Goal: Transaction & Acquisition: Purchase product/service

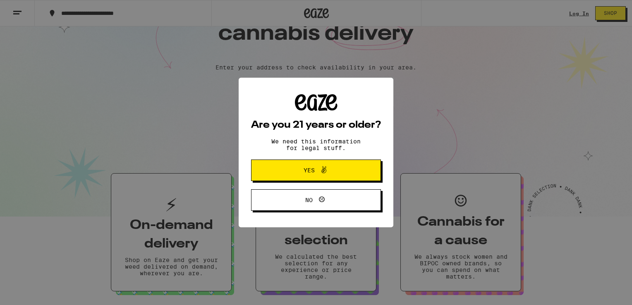
click at [339, 170] on span "Yes" at bounding box center [315, 170] width 63 height 11
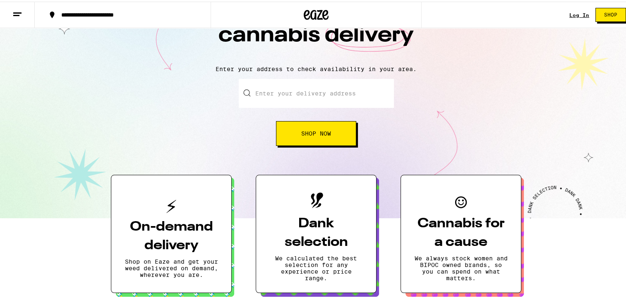
click at [346, 92] on input "Enter your delivery address" at bounding box center [316, 91] width 155 height 29
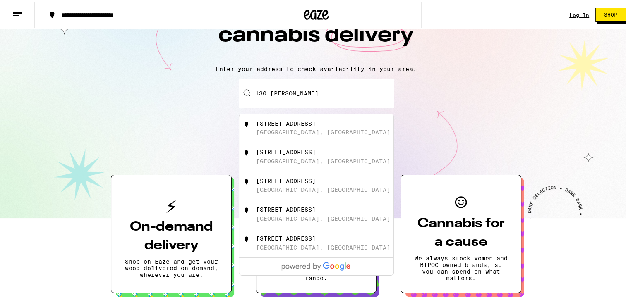
click at [330, 154] on div "[STREET_ADDRESS]" at bounding box center [330, 155] width 148 height 16
type input "[STREET_ADDRESS]"
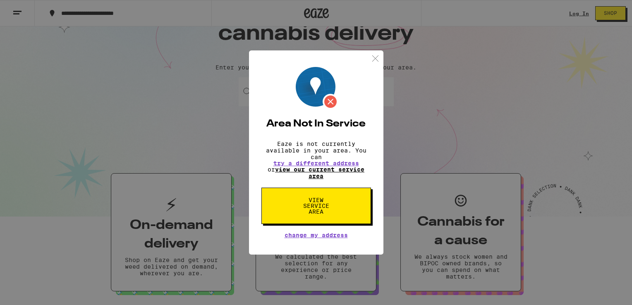
click at [338, 170] on link "view our current service area" at bounding box center [319, 172] width 89 height 13
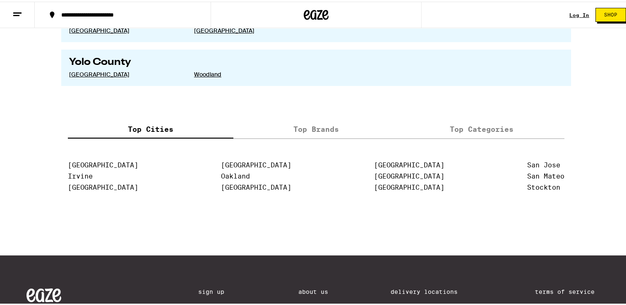
scroll to position [1673, 0]
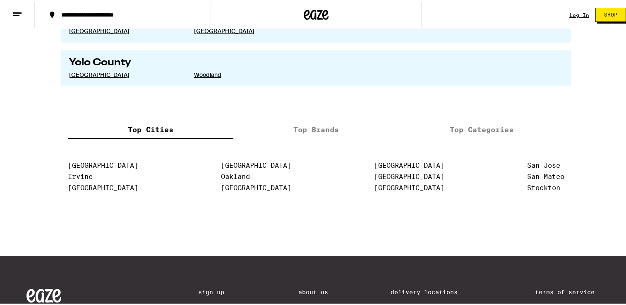
click at [296, 122] on label "Top Brands" at bounding box center [315, 128] width 165 height 18
click at [0, 0] on input "Top Brands" at bounding box center [0, 0] width 0 height 0
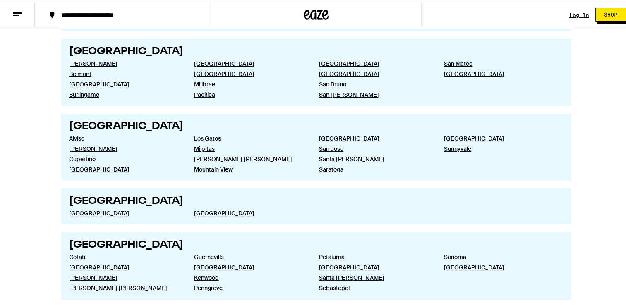
scroll to position [1361, 0]
click at [202, 134] on link "Los Gatos" at bounding box center [250, 137] width 112 height 7
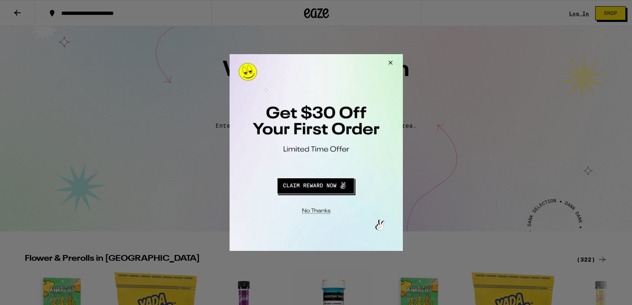
click at [388, 63] on button "Close Modal" at bounding box center [389, 64] width 22 height 20
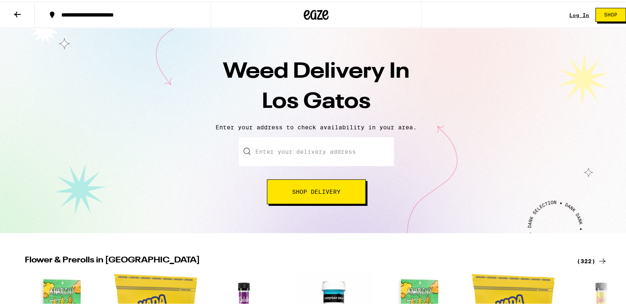
click at [597, 14] on button "Shop" at bounding box center [610, 13] width 31 height 14
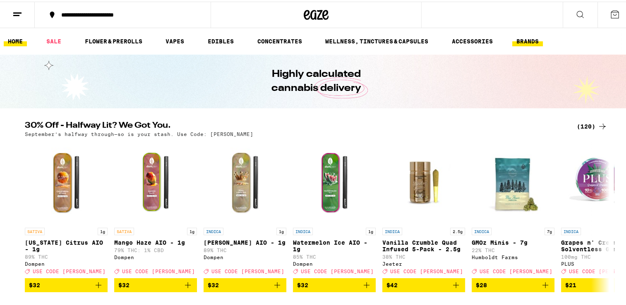
click at [529, 38] on link "BRANDS" at bounding box center [527, 40] width 31 height 10
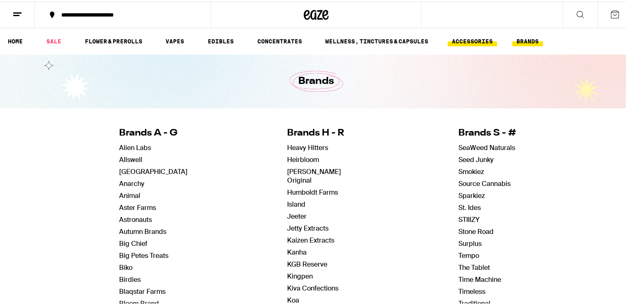
click at [470, 38] on link "ACCESSORIES" at bounding box center [471, 40] width 49 height 10
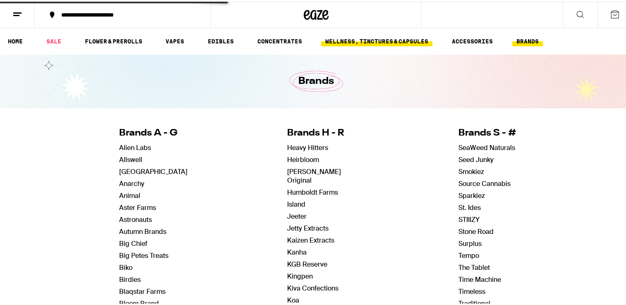
click at [398, 35] on link "WELLNESS, TINCTURES & CAPSULES" at bounding box center [376, 40] width 111 height 10
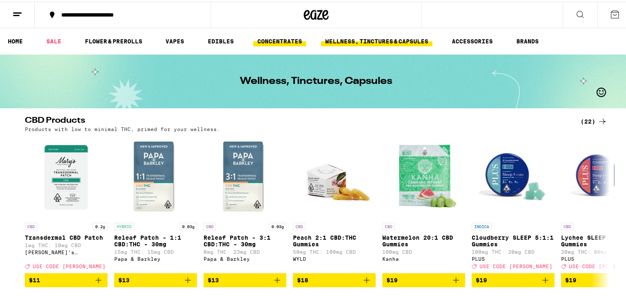
click at [300, 38] on link "CONCENTRATES" at bounding box center [279, 40] width 53 height 10
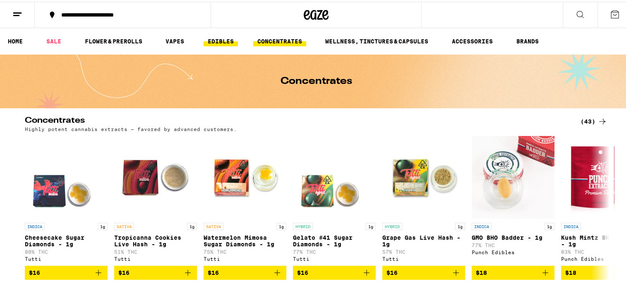
click at [227, 40] on link "EDIBLES" at bounding box center [220, 40] width 34 height 10
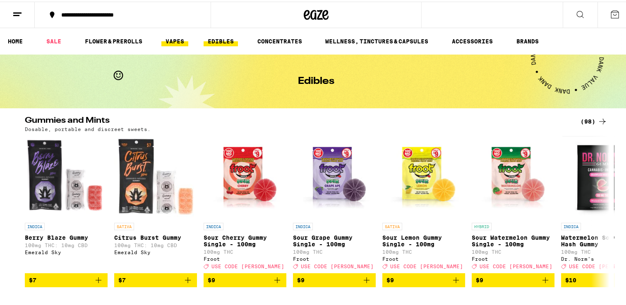
click at [180, 41] on link "VAPES" at bounding box center [174, 40] width 27 height 10
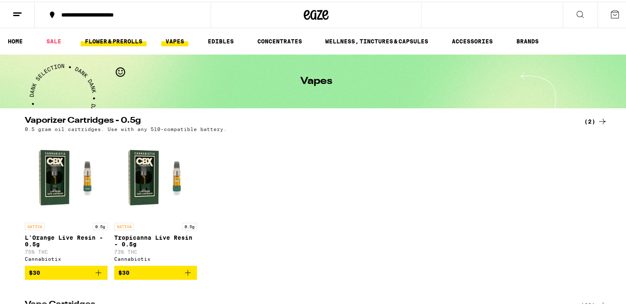
click at [136, 40] on link "FLOWER & PREROLLS" at bounding box center [114, 40] width 66 height 10
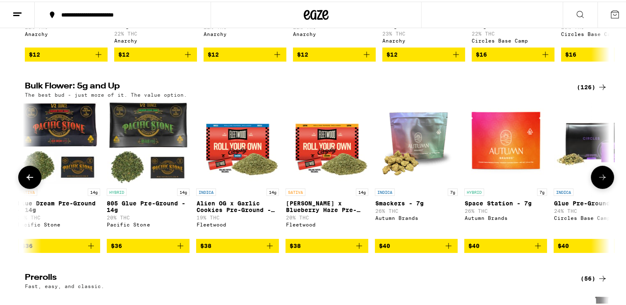
scroll to position [0, 1422]
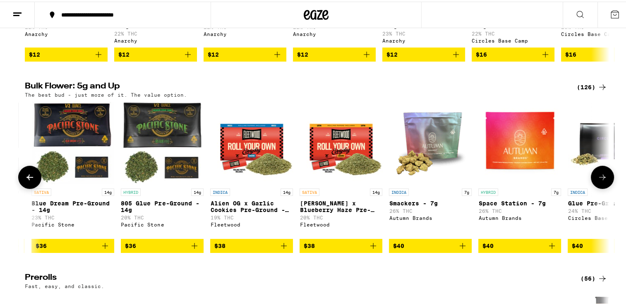
click at [597, 181] on icon at bounding box center [602, 176] width 10 height 10
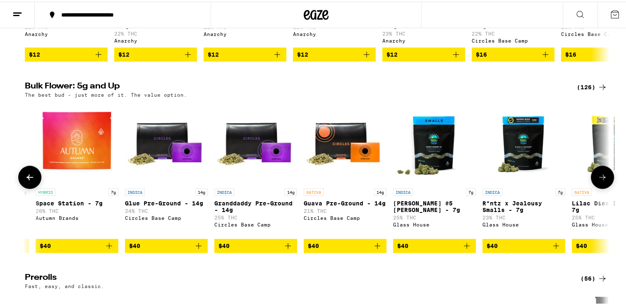
scroll to position [0, 1914]
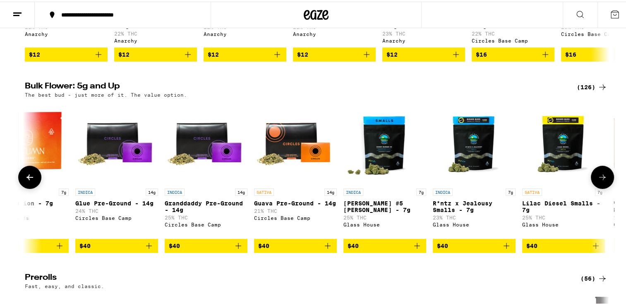
click at [597, 181] on icon at bounding box center [602, 176] width 10 height 10
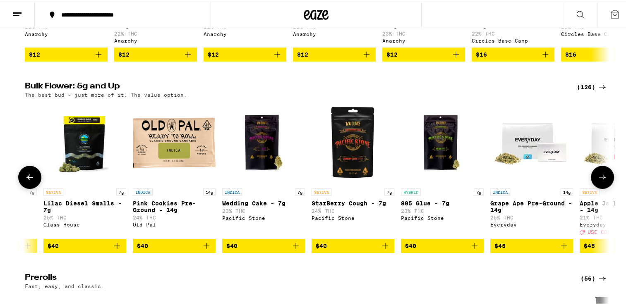
scroll to position [0, 2406]
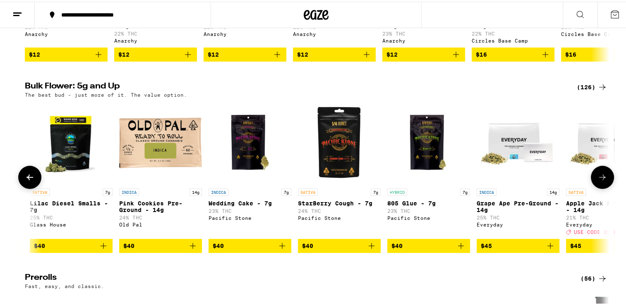
click at [597, 181] on icon at bounding box center [602, 176] width 10 height 10
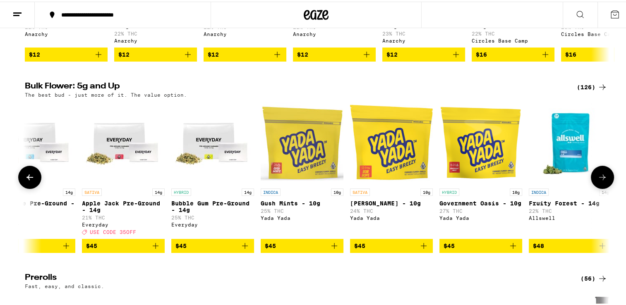
scroll to position [0, 2899]
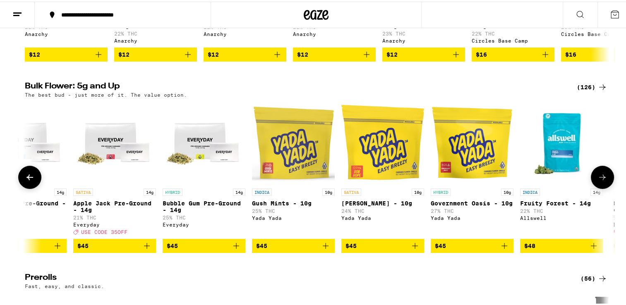
click at [599, 181] on icon at bounding box center [602, 176] width 10 height 10
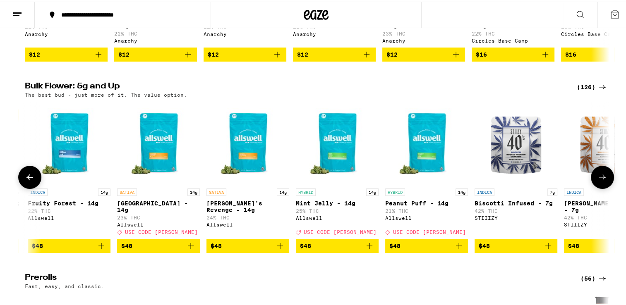
click at [599, 181] on icon at bounding box center [602, 176] width 10 height 10
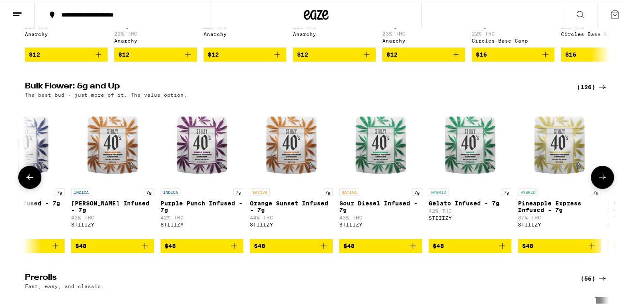
click at [599, 181] on icon at bounding box center [602, 176] width 10 height 10
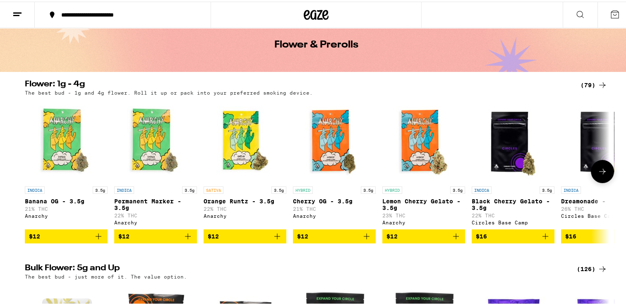
scroll to position [0, 0]
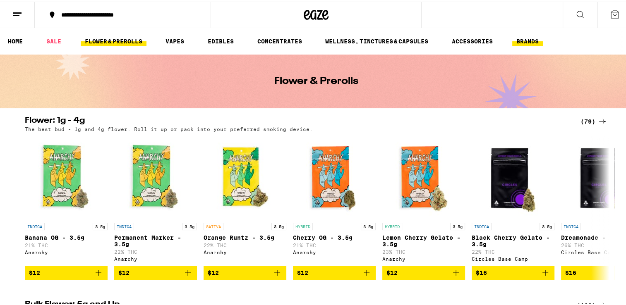
click at [534, 43] on link "BRANDS" at bounding box center [527, 40] width 31 height 10
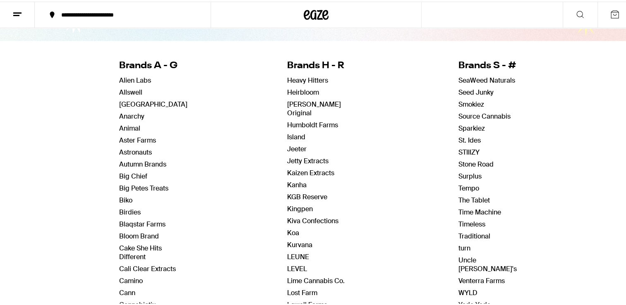
scroll to position [68, 0]
click at [127, 171] on link "Big Chief" at bounding box center [133, 174] width 28 height 9
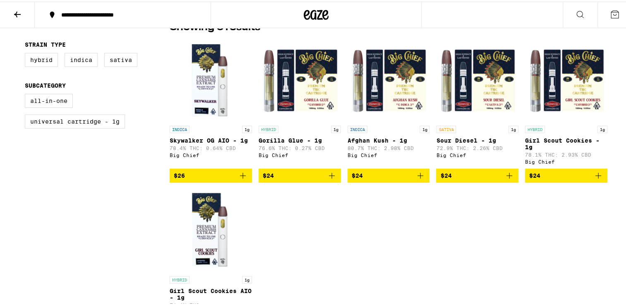
scroll to position [220, 0]
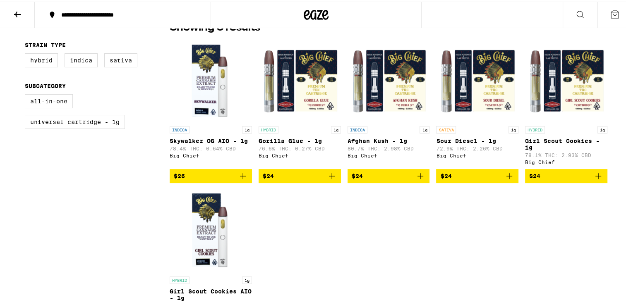
click at [15, 12] on icon at bounding box center [17, 13] width 7 height 6
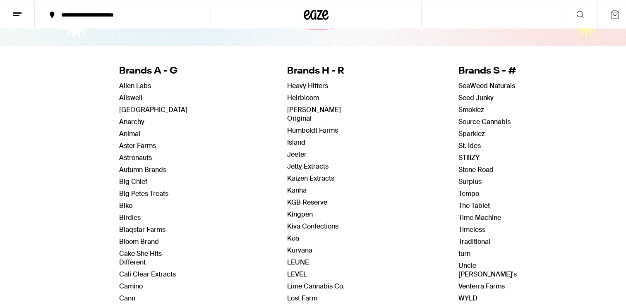
scroll to position [72, 0]
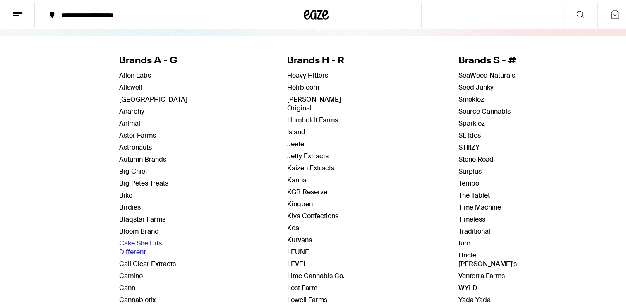
click at [129, 241] on link "Cake She Hits Different" at bounding box center [140, 245] width 43 height 17
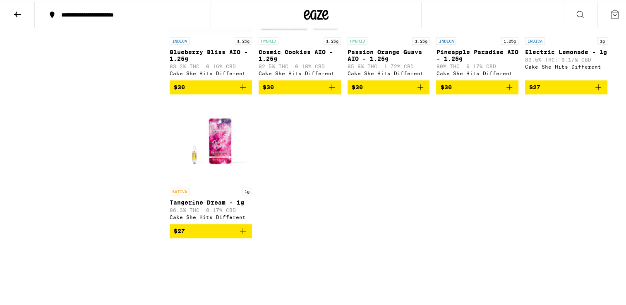
scroll to position [1068, 0]
click at [18, 12] on icon at bounding box center [17, 13] width 10 height 10
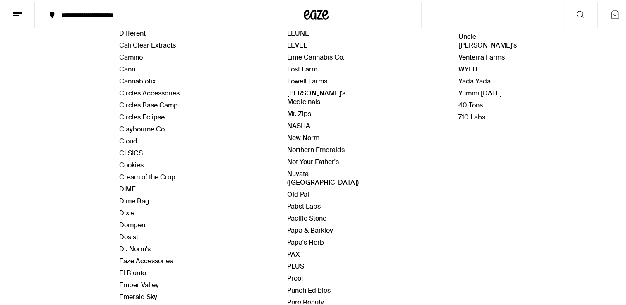
scroll to position [291, 0]
click at [134, 160] on link "Cookies" at bounding box center [131, 163] width 24 height 9
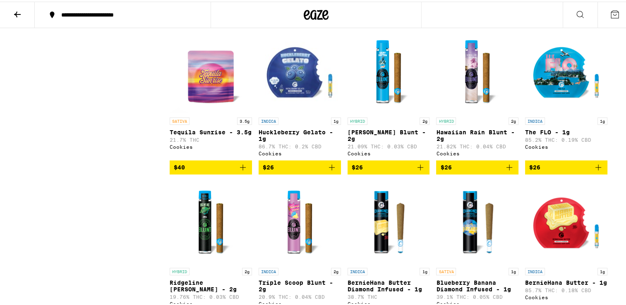
scroll to position [561, 0]
